Goal: Transaction & Acquisition: Download file/media

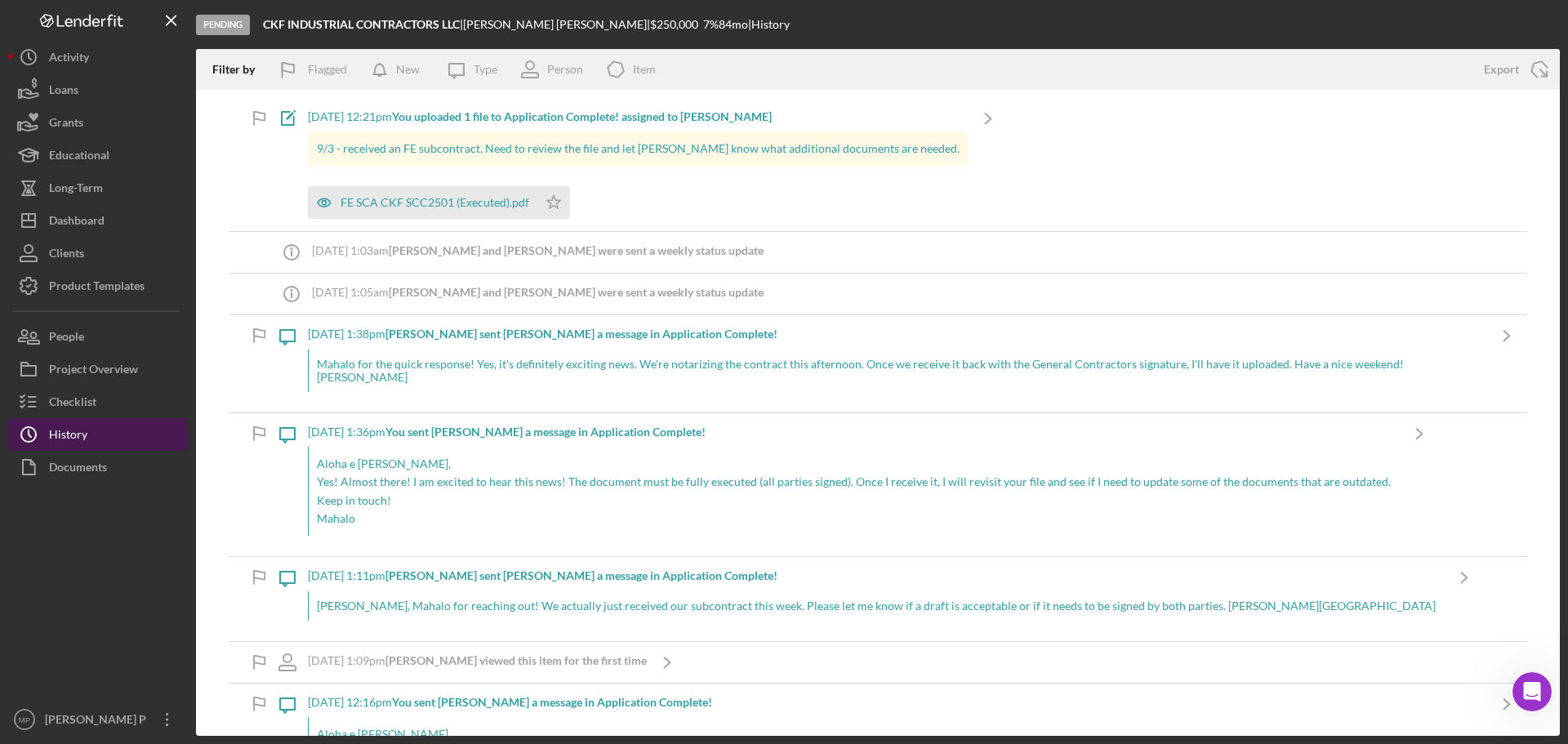
click at [92, 430] on button "Icon/History History" at bounding box center [98, 434] width 180 height 33
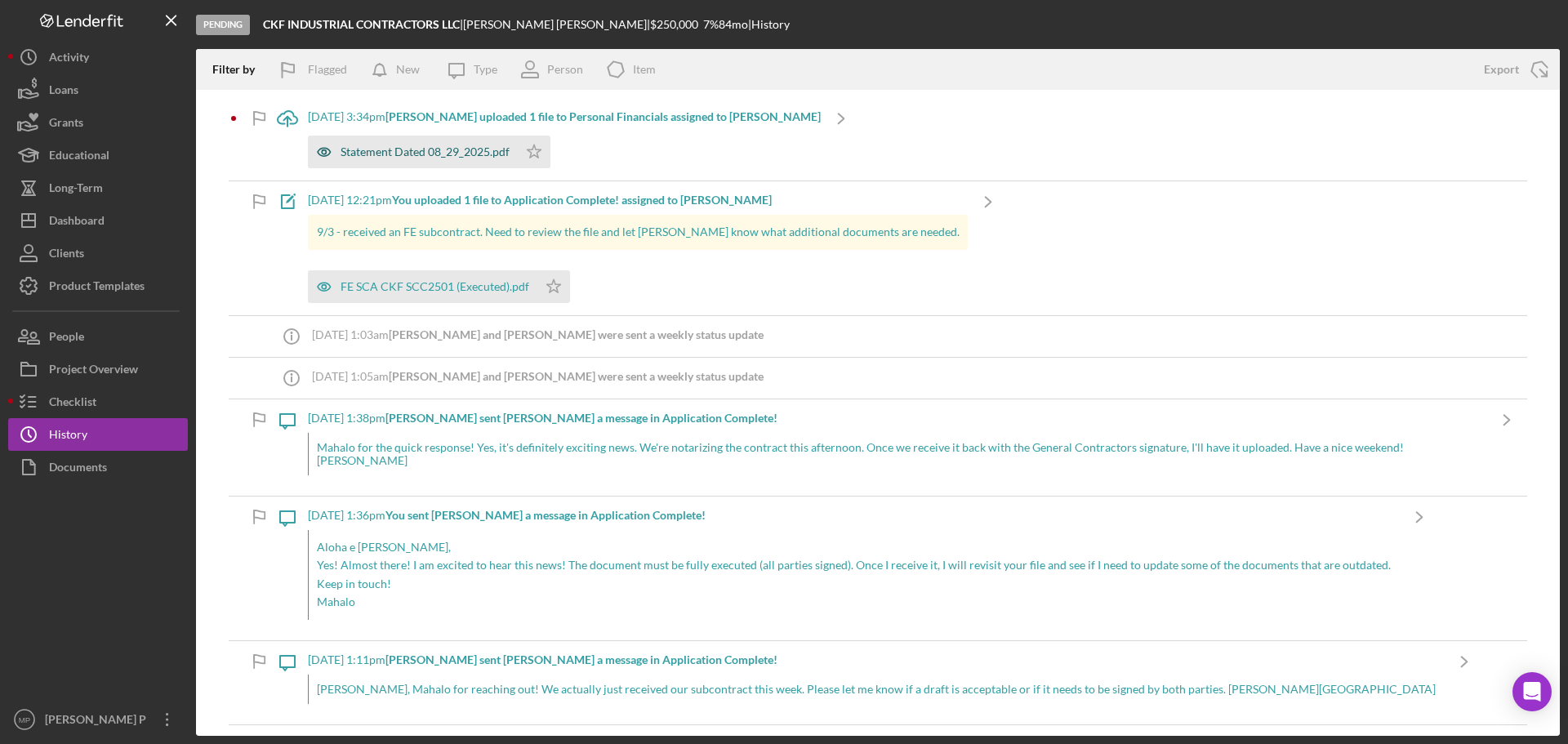
click at [421, 145] on div "Statement Dated 08_29_2025.pdf" at bounding box center [413, 152] width 210 height 33
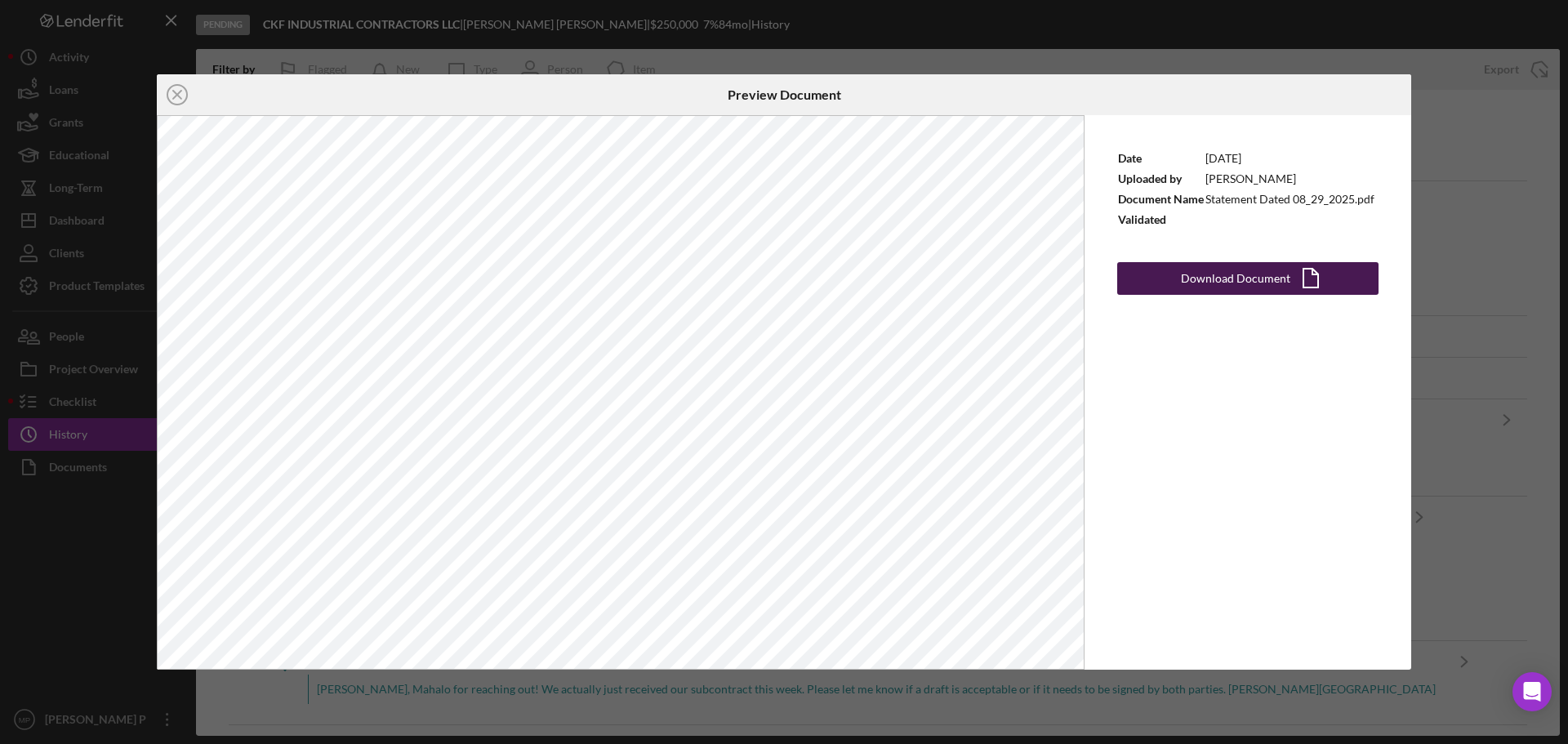
click at [1247, 275] on div "Download Document" at bounding box center [1236, 278] width 109 height 33
click at [1185, 407] on div "Date [DATE] Uploaded by [PERSON_NAME] Document Name Statement Dated 08_29_2025.…" at bounding box center [1249, 392] width 327 height 555
click at [181, 93] on icon "Icon/Close" at bounding box center [177, 95] width 41 height 41
